Goal: Task Accomplishment & Management: Use online tool/utility

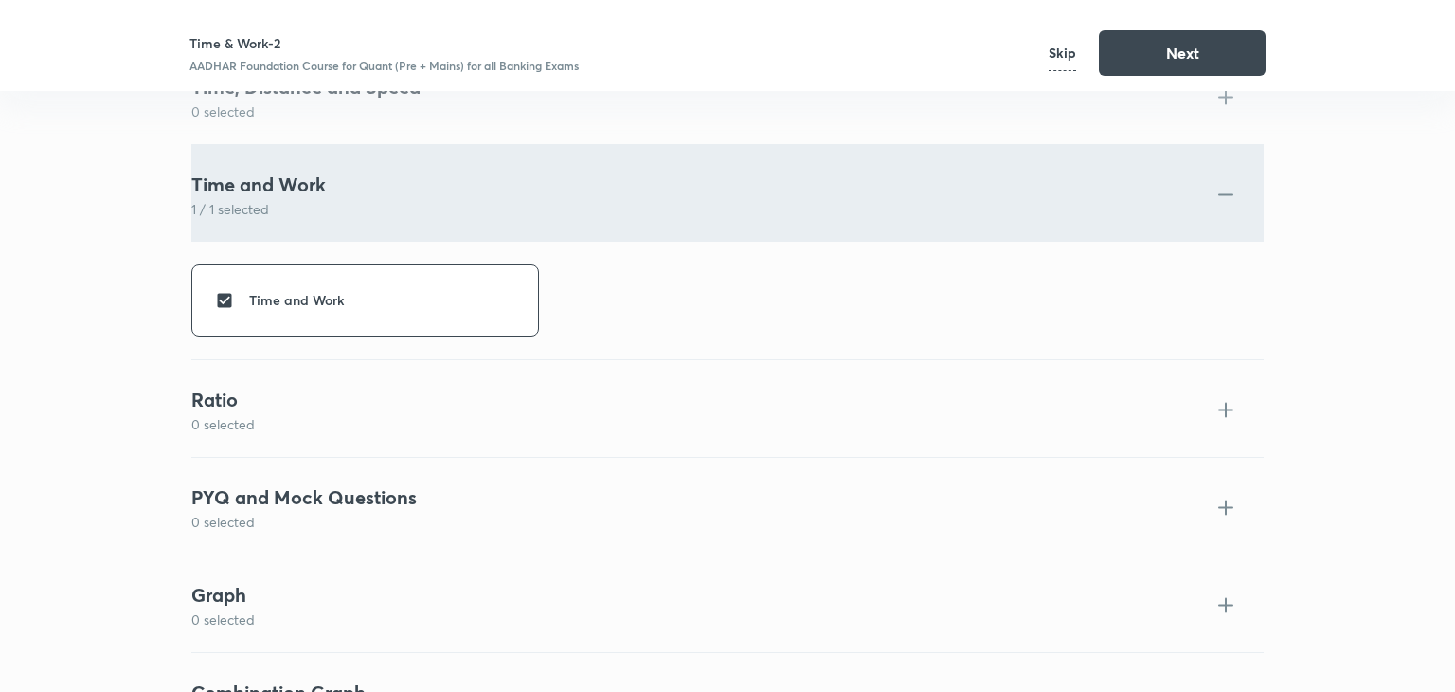
scroll to position [3566, 0]
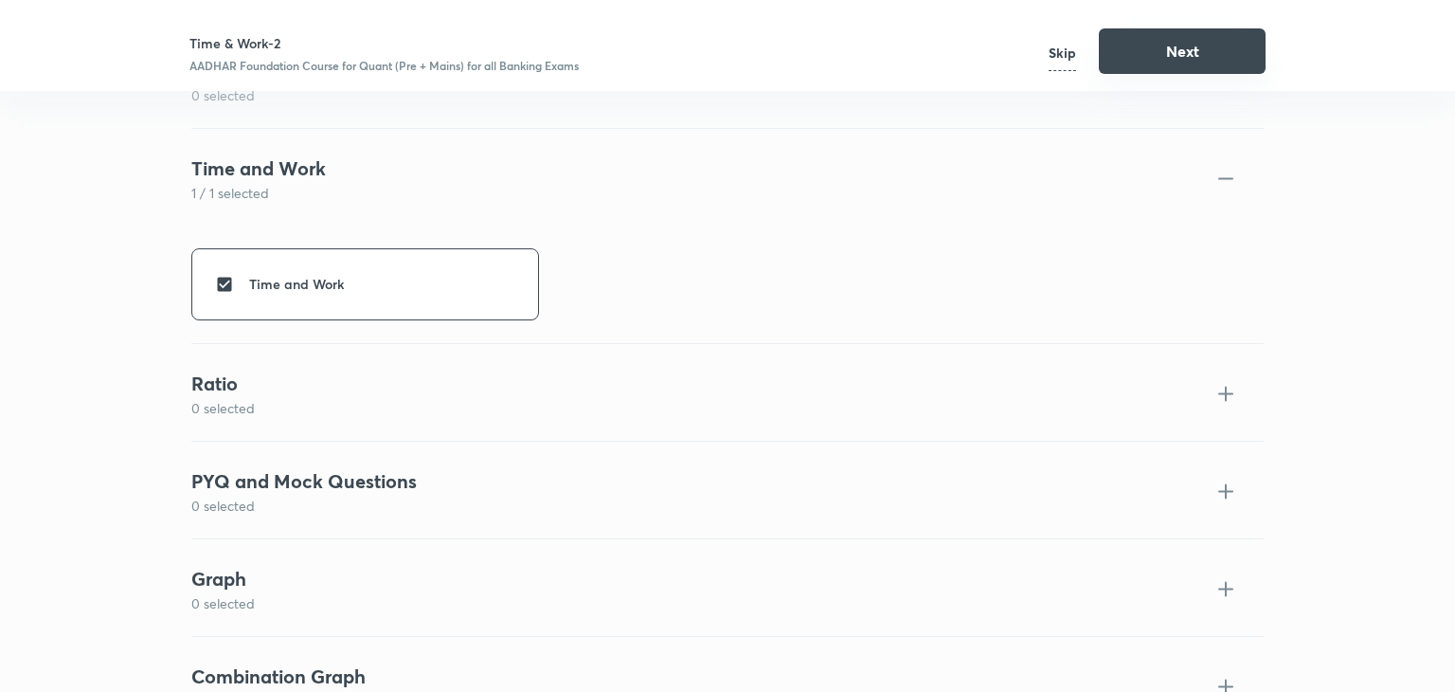
click at [1155, 58] on button "Next" at bounding box center [1182, 50] width 167 height 45
